Goal: Navigation & Orientation: Find specific page/section

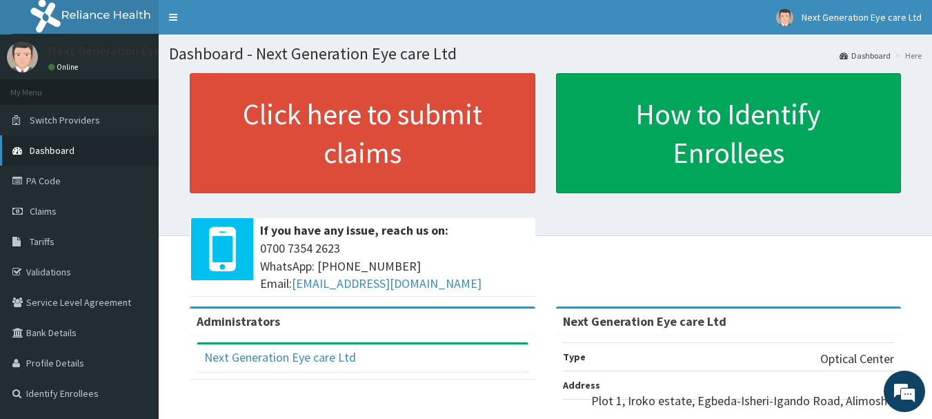
click at [68, 150] on span "Dashboard" at bounding box center [52, 150] width 45 height 12
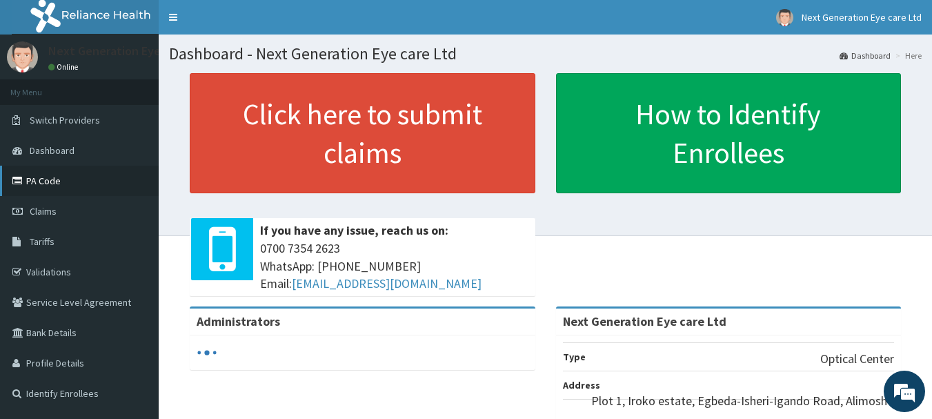
click at [56, 181] on link "PA Code" at bounding box center [79, 181] width 159 height 30
